Goal: Go to known website: Go to known website

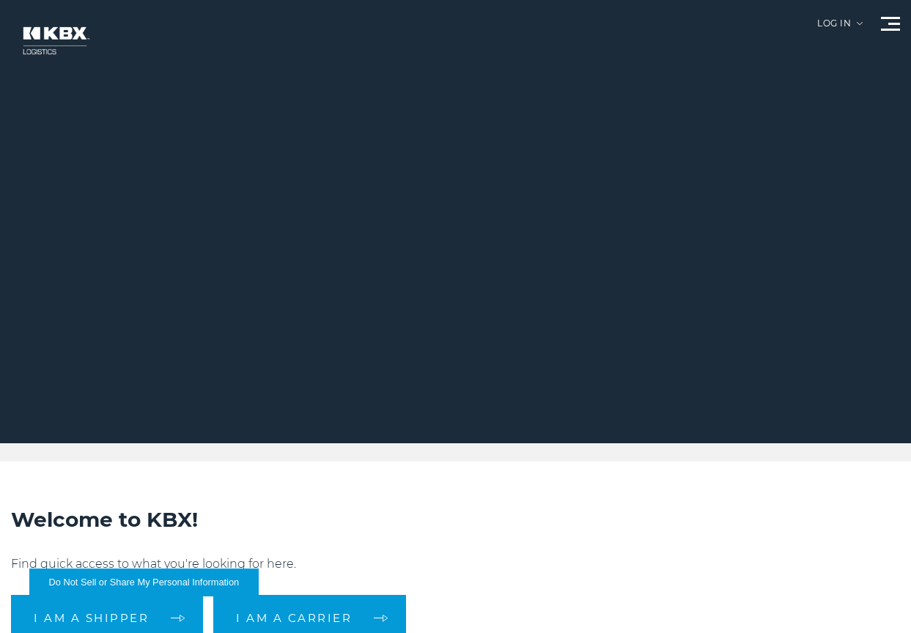
click at [858, 26] on div "Log in" at bounding box center [839, 29] width 45 height 20
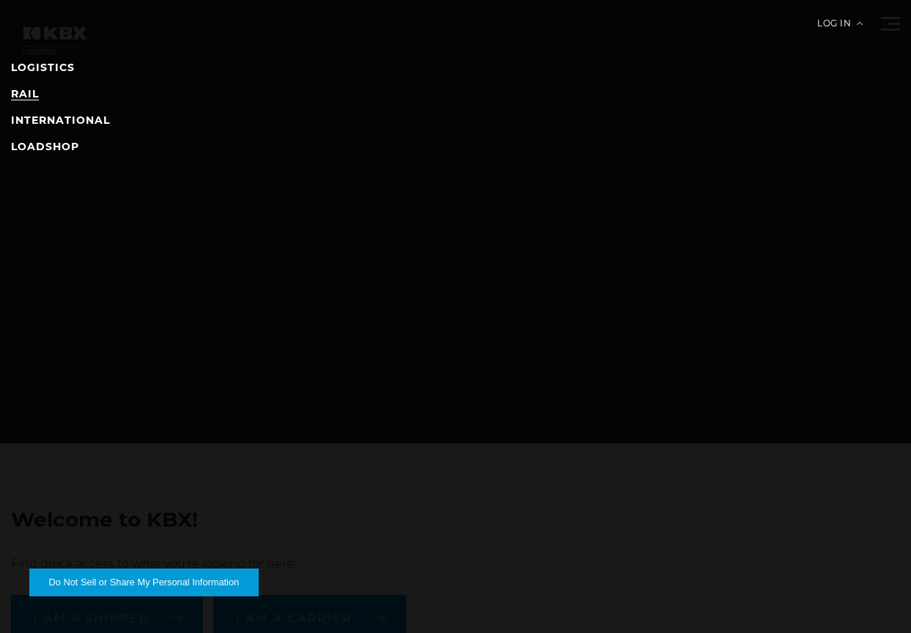
click at [18, 93] on link "RAIL" at bounding box center [25, 93] width 28 height 13
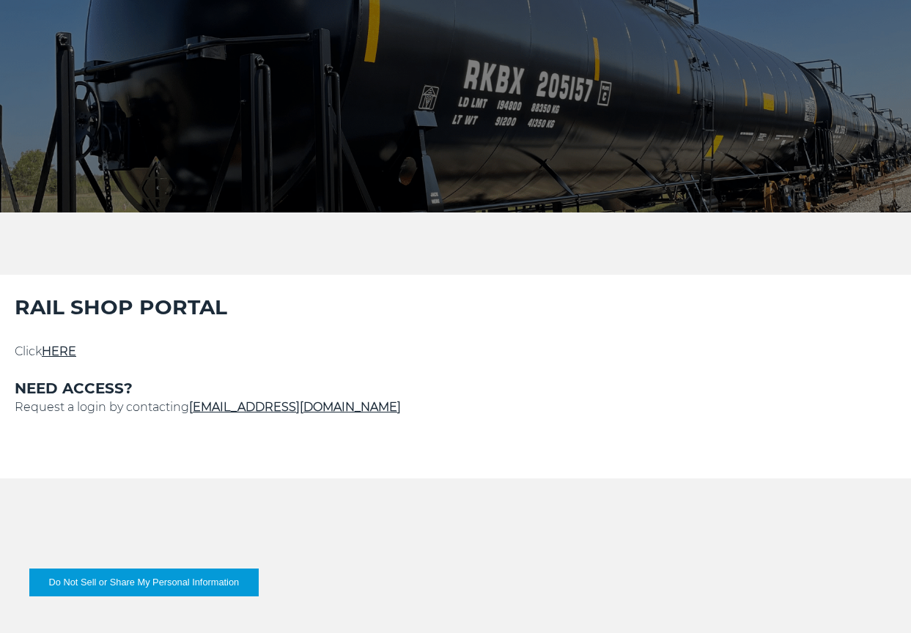
scroll to position [293, 0]
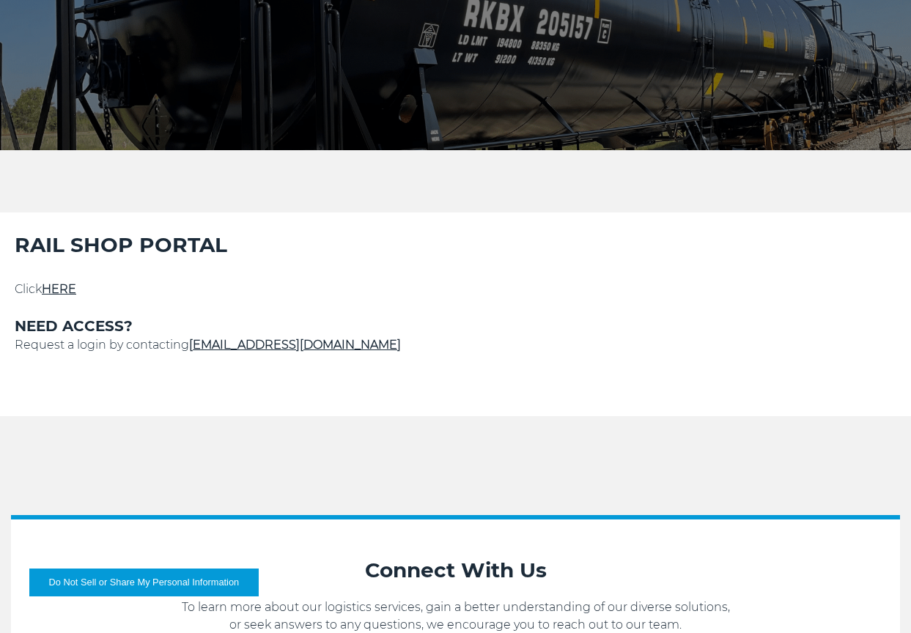
click at [72, 298] on p at bounding box center [456, 307] width 882 height 18
click at [67, 287] on link "HERE" at bounding box center [59, 289] width 34 height 14
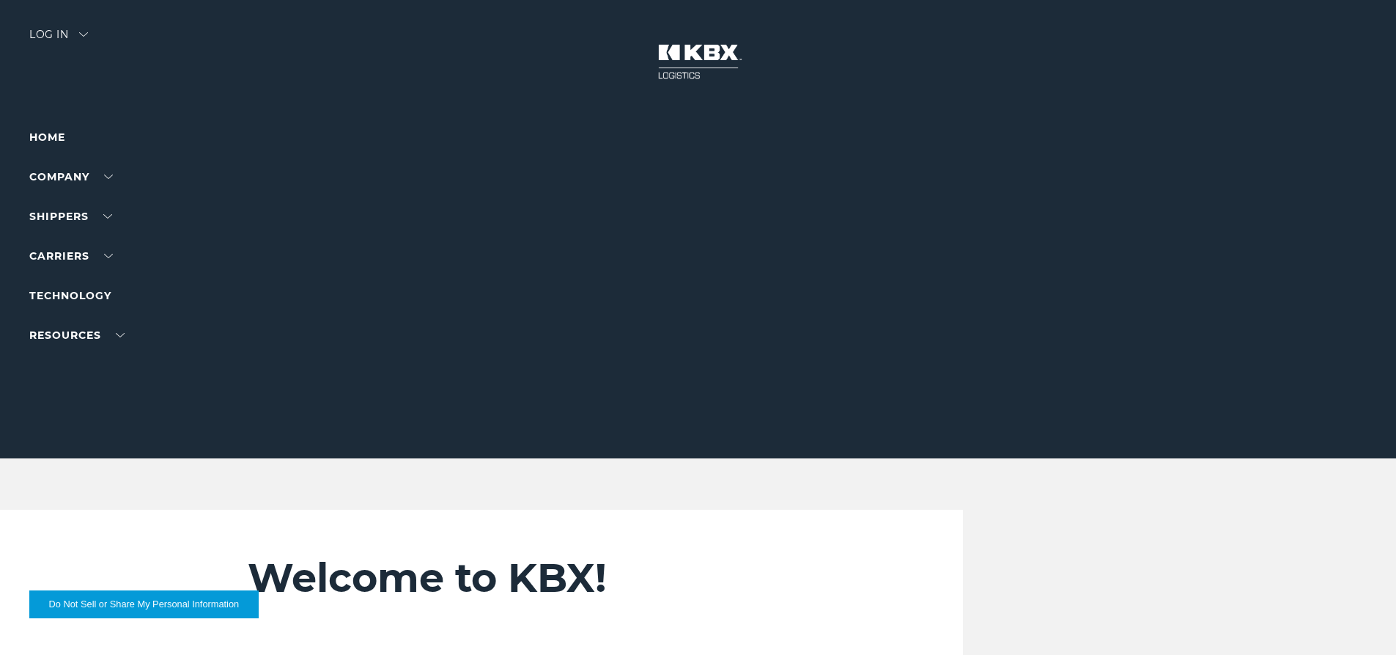
click at [45, 34] on div "Log in" at bounding box center [58, 39] width 59 height 21
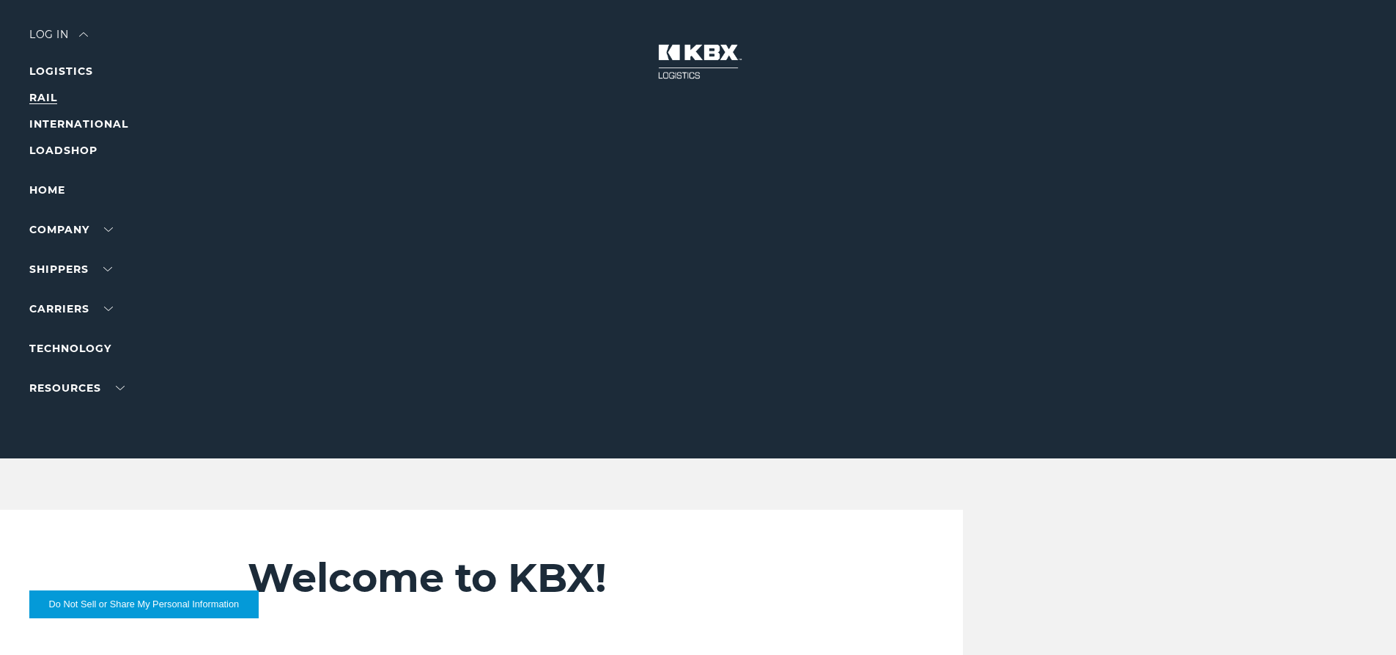
click at [40, 97] on link "RAIL" at bounding box center [43, 97] width 28 height 13
